Goal: Navigation & Orientation: Find specific page/section

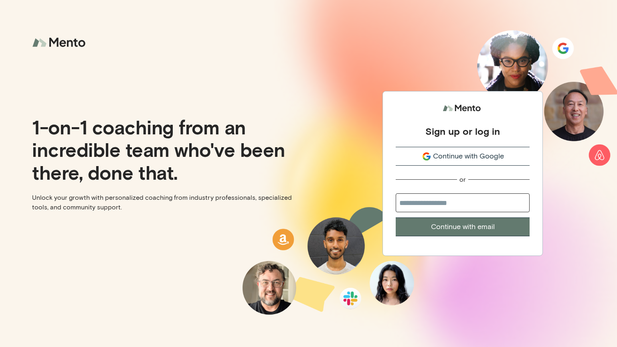
click at [443, 150] on button "Continue with Google" at bounding box center [463, 156] width 134 height 19
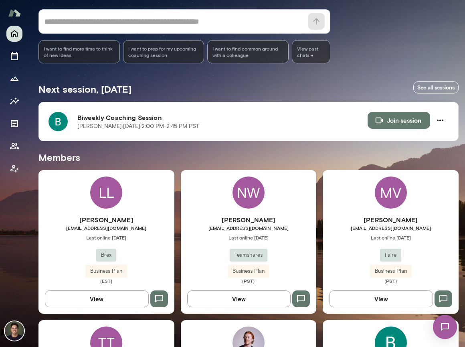
scroll to position [201, 0]
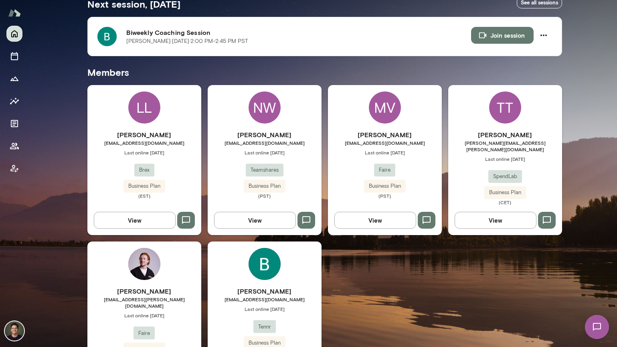
scroll to position [199, 0]
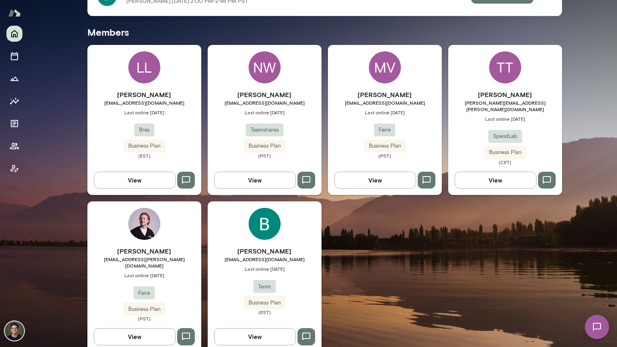
click at [365, 88] on div "MV Max VanOstrillo max.vanostrillo@faire.com Last online September 17 Faire Bus…" at bounding box center [385, 120] width 114 height 150
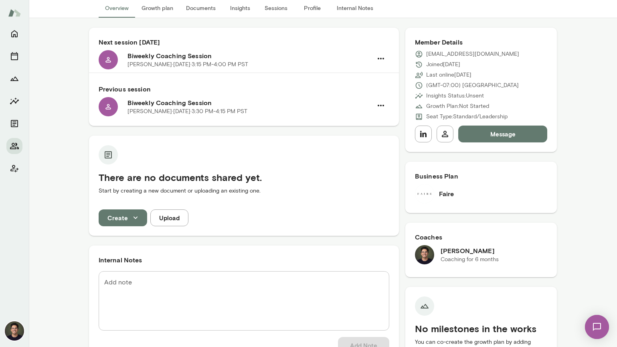
scroll to position [92, 0]
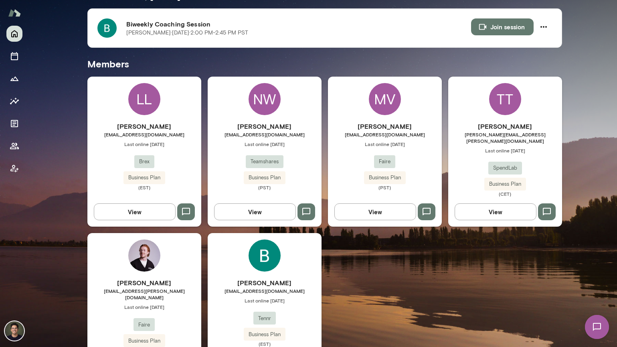
scroll to position [201, 0]
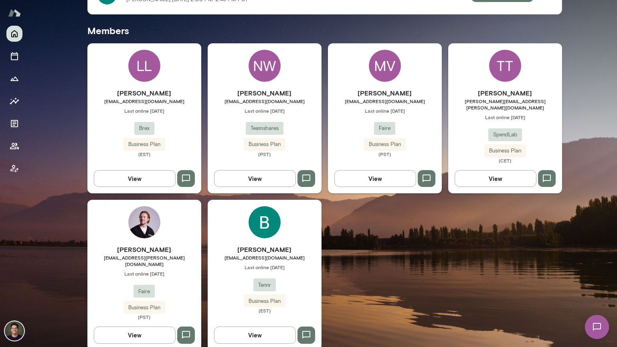
click at [244, 278] on div "Ben Howe ben@tennr.com Last online August 27 Tennr Business Plan (EST)" at bounding box center [265, 279] width 114 height 69
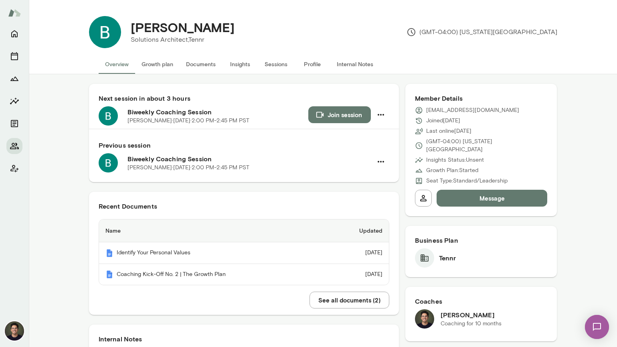
scroll to position [2, 0]
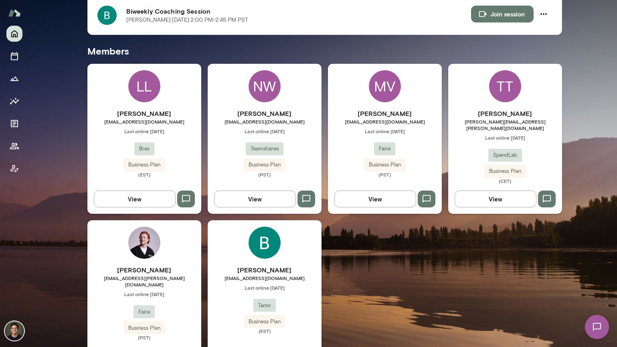
scroll to position [185, 0]
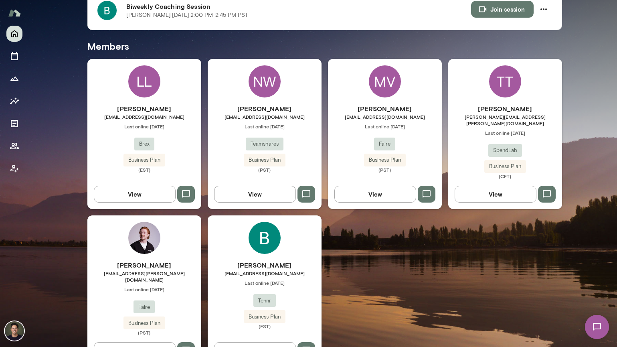
click at [157, 262] on h6 "Emlyn Folkes" at bounding box center [144, 265] width 114 height 10
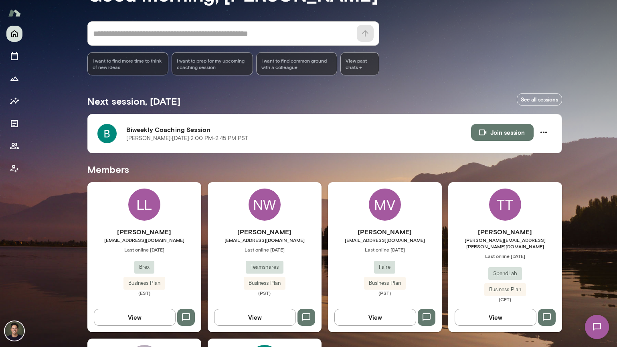
scroll to position [63, 0]
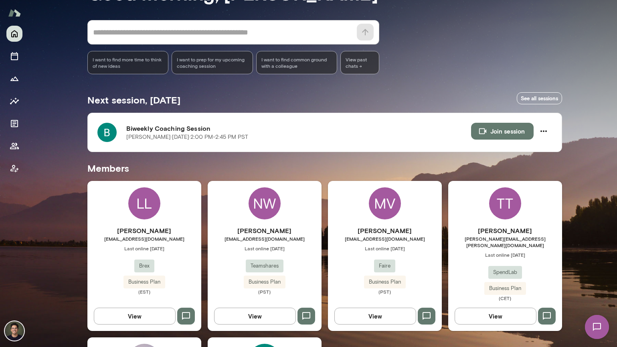
click at [518, 212] on div "TT Tommy Taylor tommy.taylor@spendlab.com Last online September 25 SpendLab Bus…" at bounding box center [506, 256] width 114 height 150
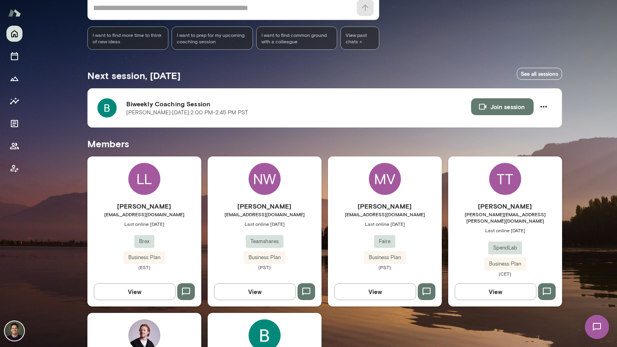
scroll to position [125, 0]
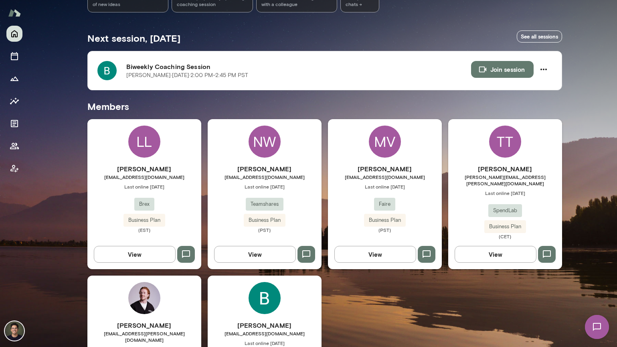
click at [248, 187] on span "Last online February 10" at bounding box center [265, 186] width 114 height 6
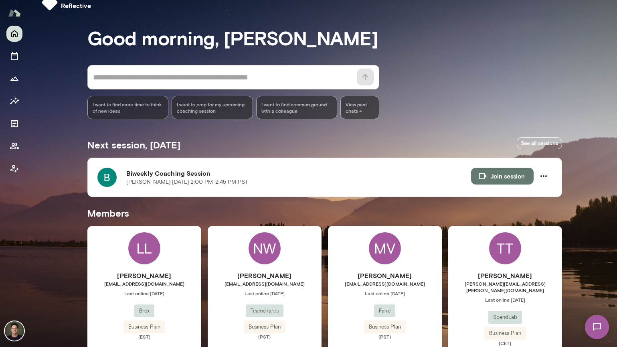
scroll to position [40, 0]
